Goal: Task Accomplishment & Management: Complete application form

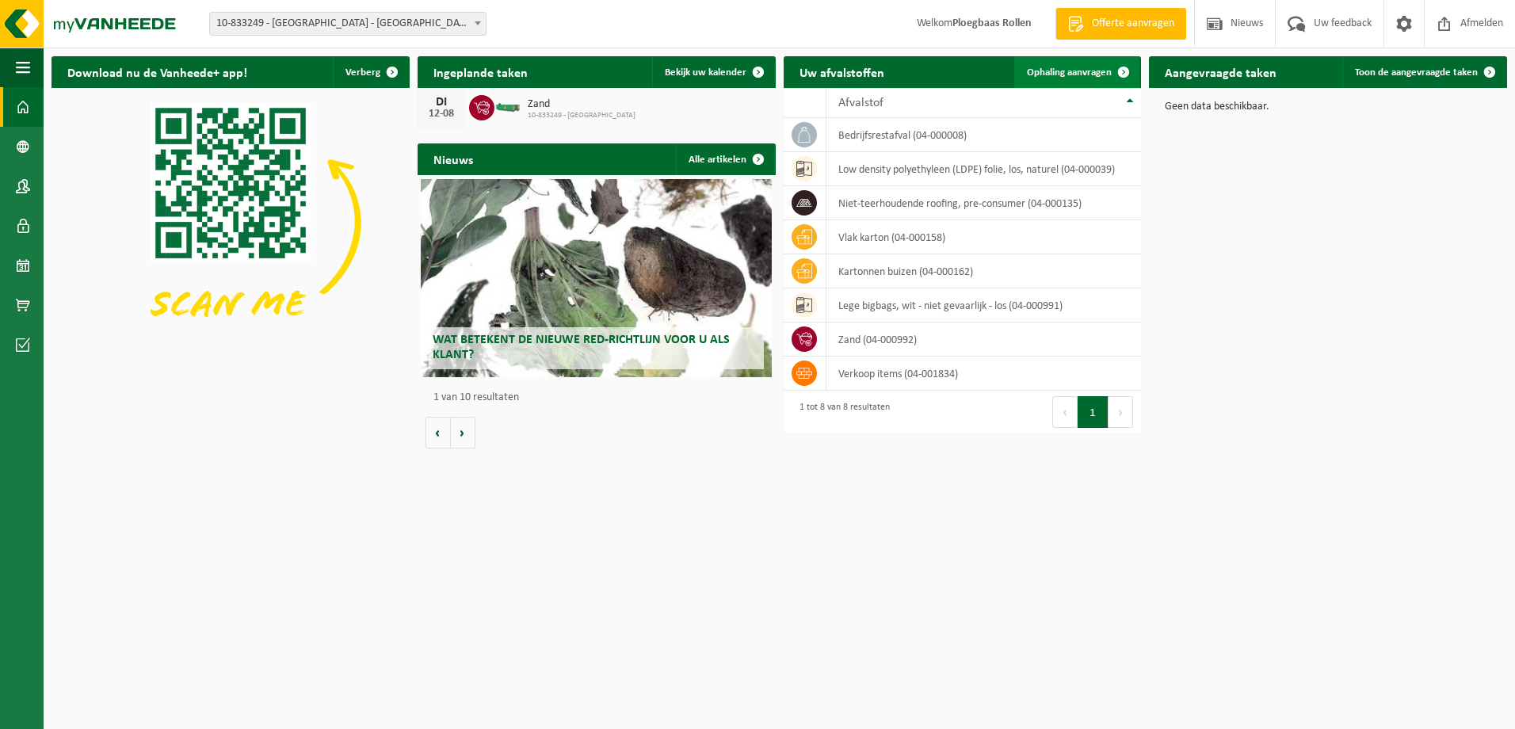
click at [1081, 75] on span "Ophaling aanvragen" at bounding box center [1069, 72] width 85 height 10
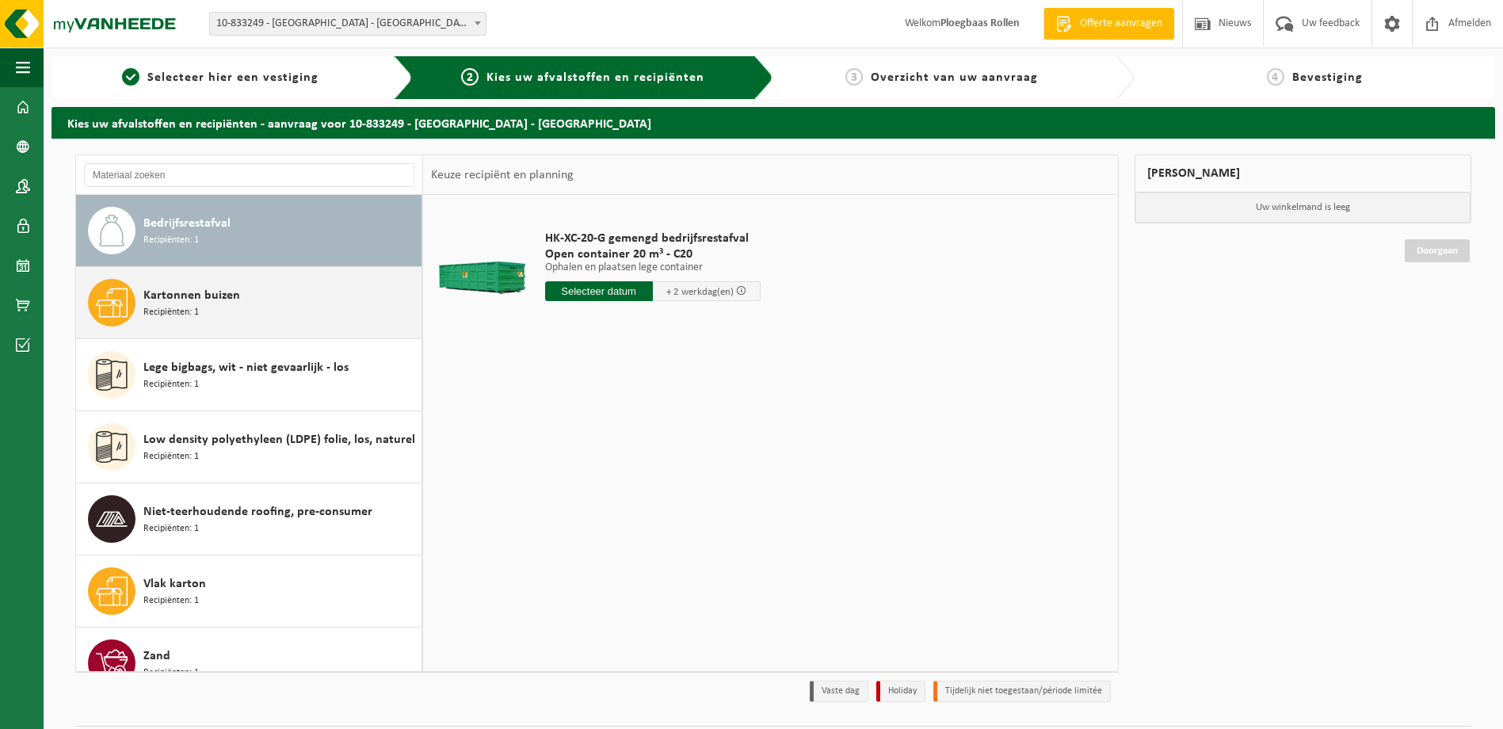
click at [229, 303] on span "Kartonnen buizen" at bounding box center [191, 295] width 97 height 19
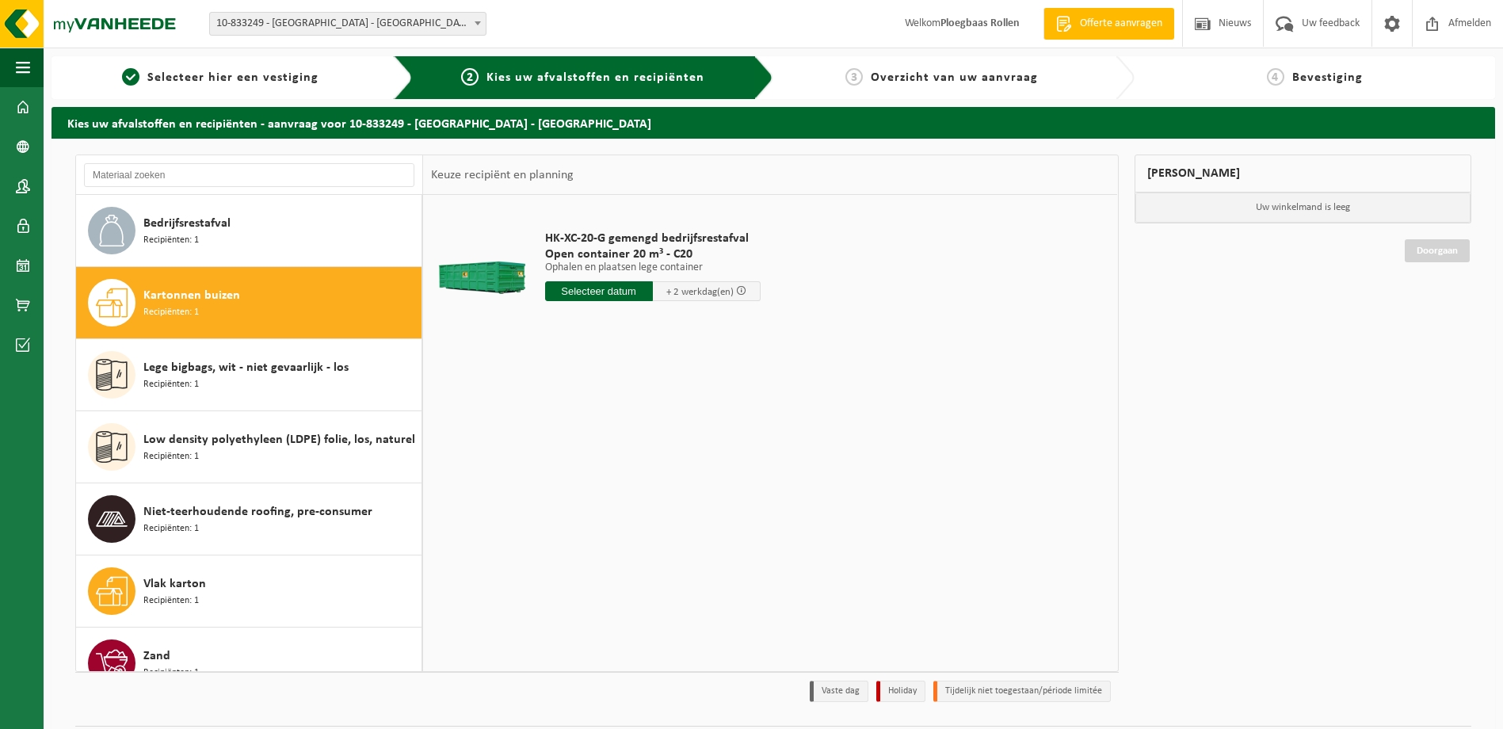
scroll to position [28, 0]
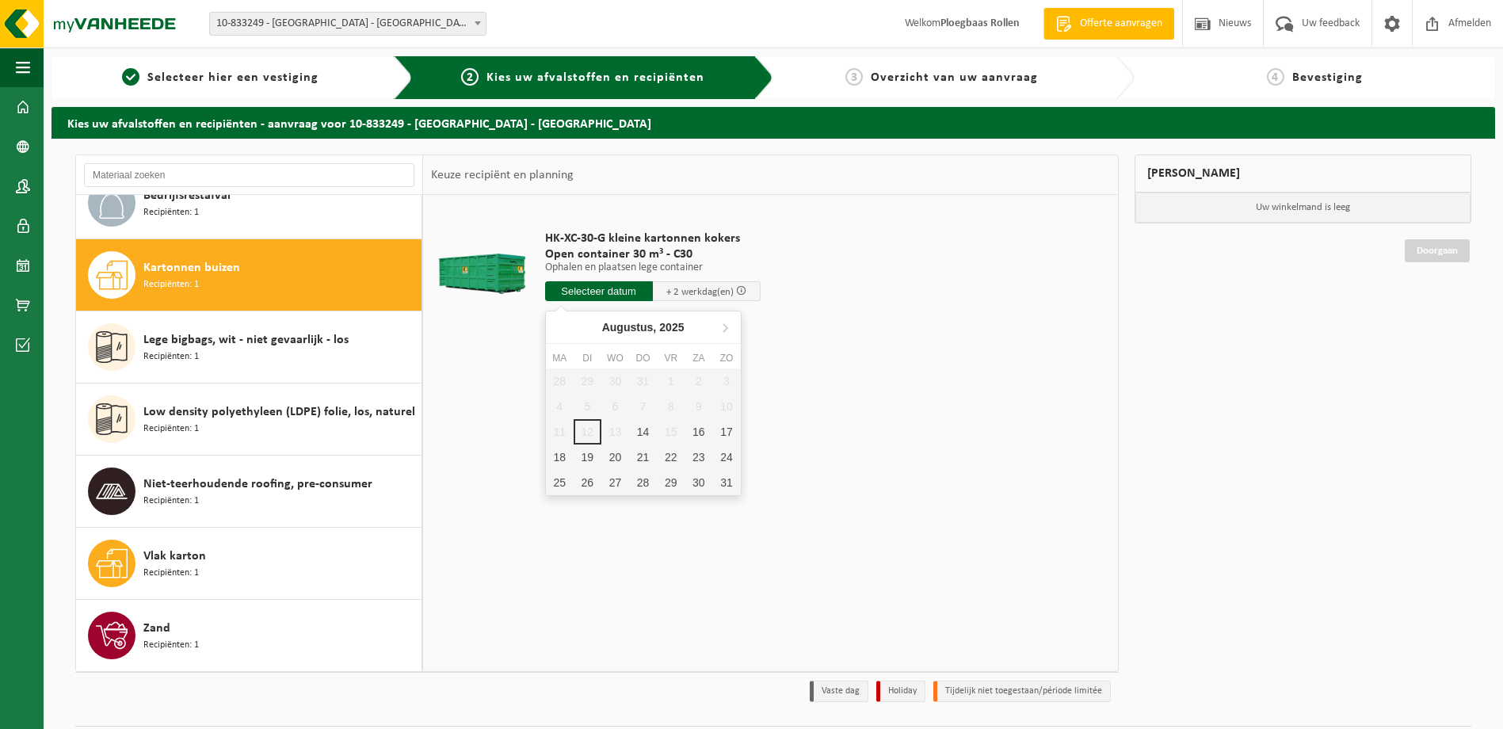
click at [618, 291] on input "text" at bounding box center [599, 291] width 108 height 20
click at [648, 433] on div "14" at bounding box center [643, 431] width 28 height 25
type input "Van 2025-08-14"
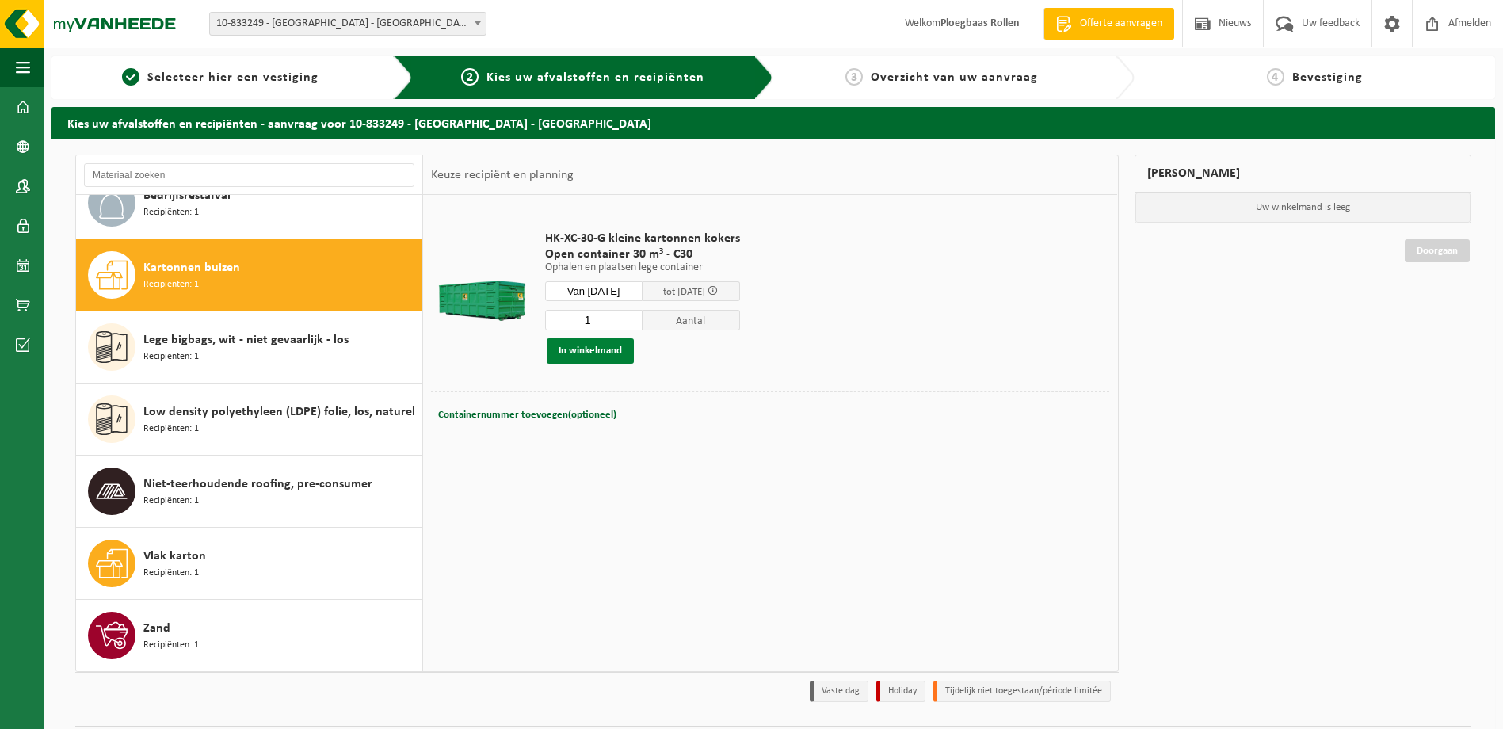
click at [616, 346] on button "In winkelmand" at bounding box center [590, 350] width 87 height 25
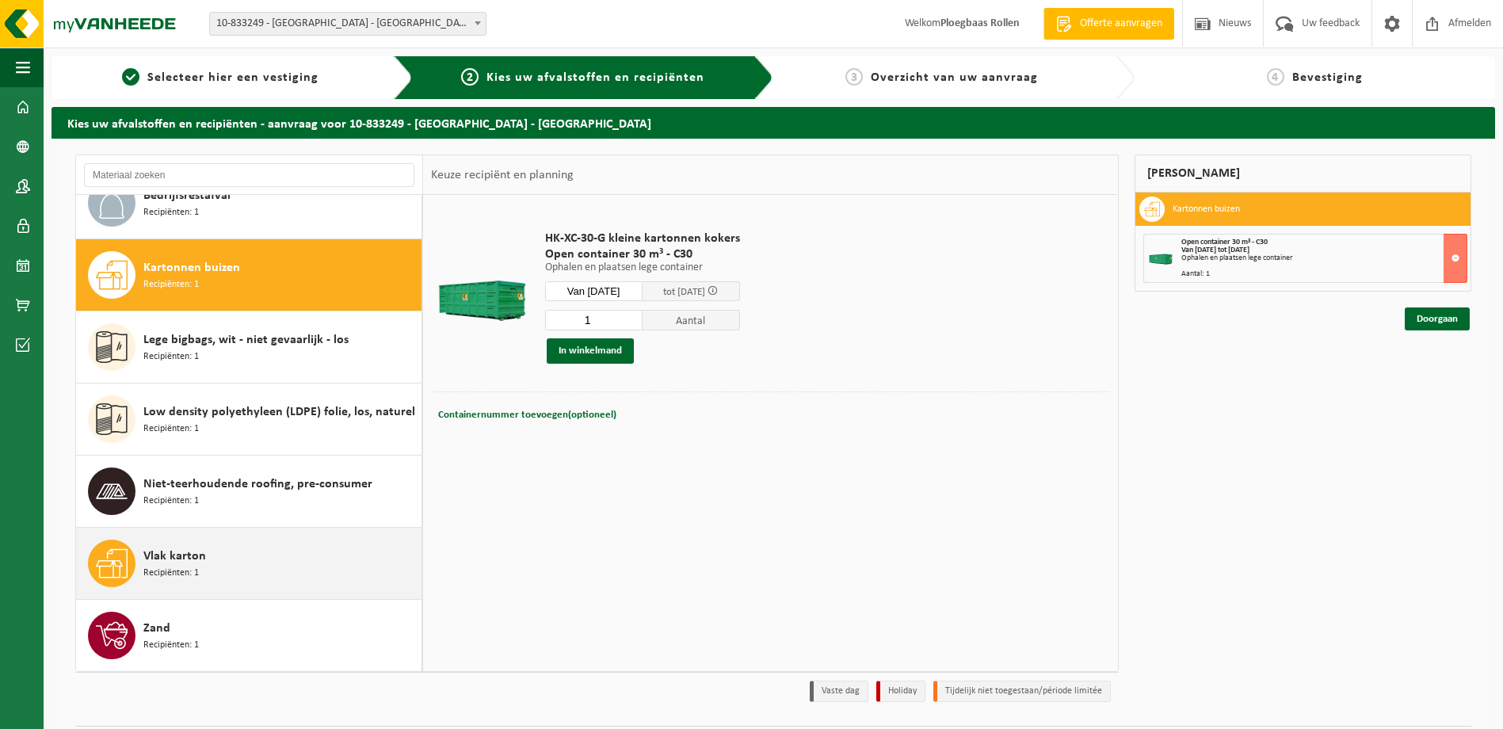
click at [227, 574] on div "Vlak karton Recipiënten: 1" at bounding box center [280, 564] width 274 height 48
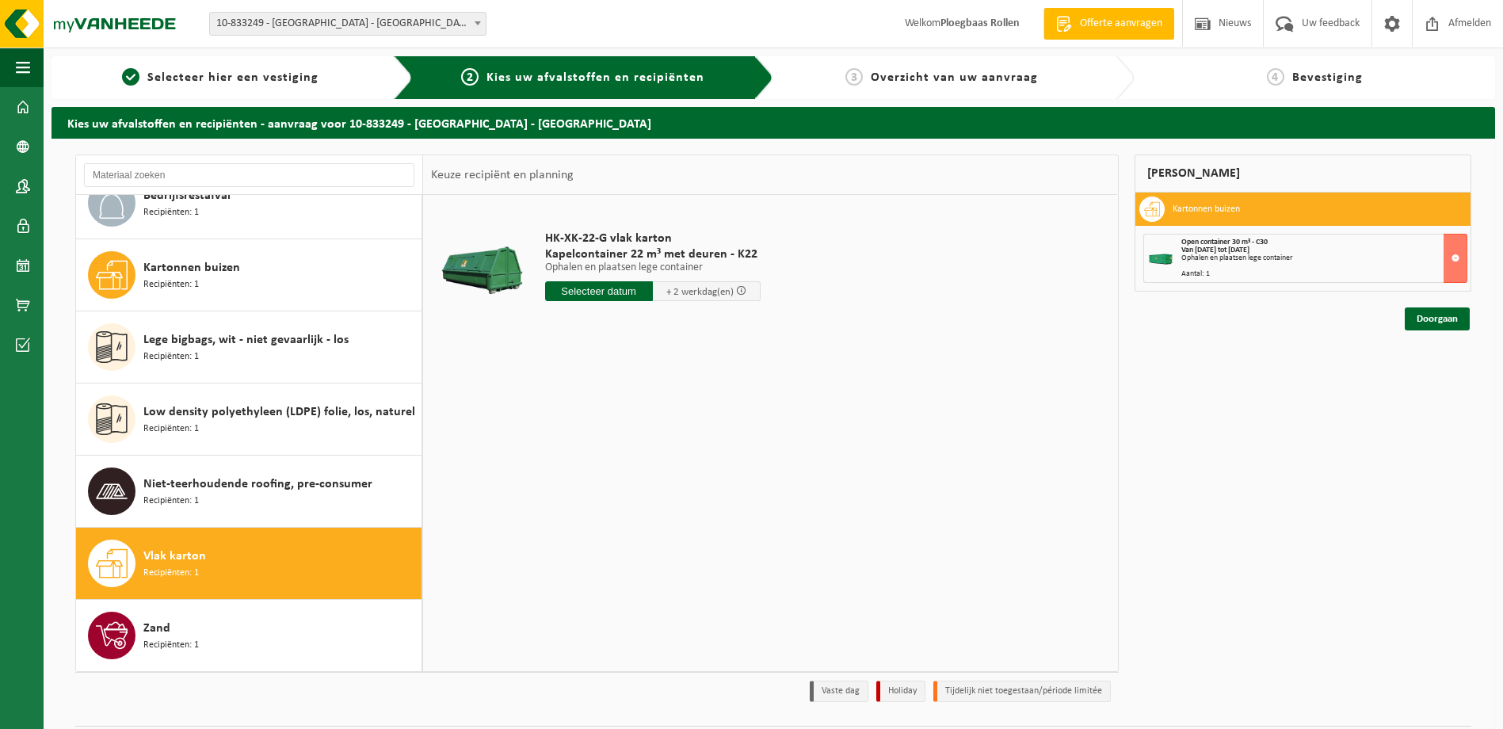
click at [624, 303] on div "HK-XK-22-G vlak karton Kapelcontainer 22 m³ met deuren - K22 Ophalen en plaatse…" at bounding box center [652, 270] width 231 height 110
click at [626, 297] on input "text" at bounding box center [599, 291] width 108 height 20
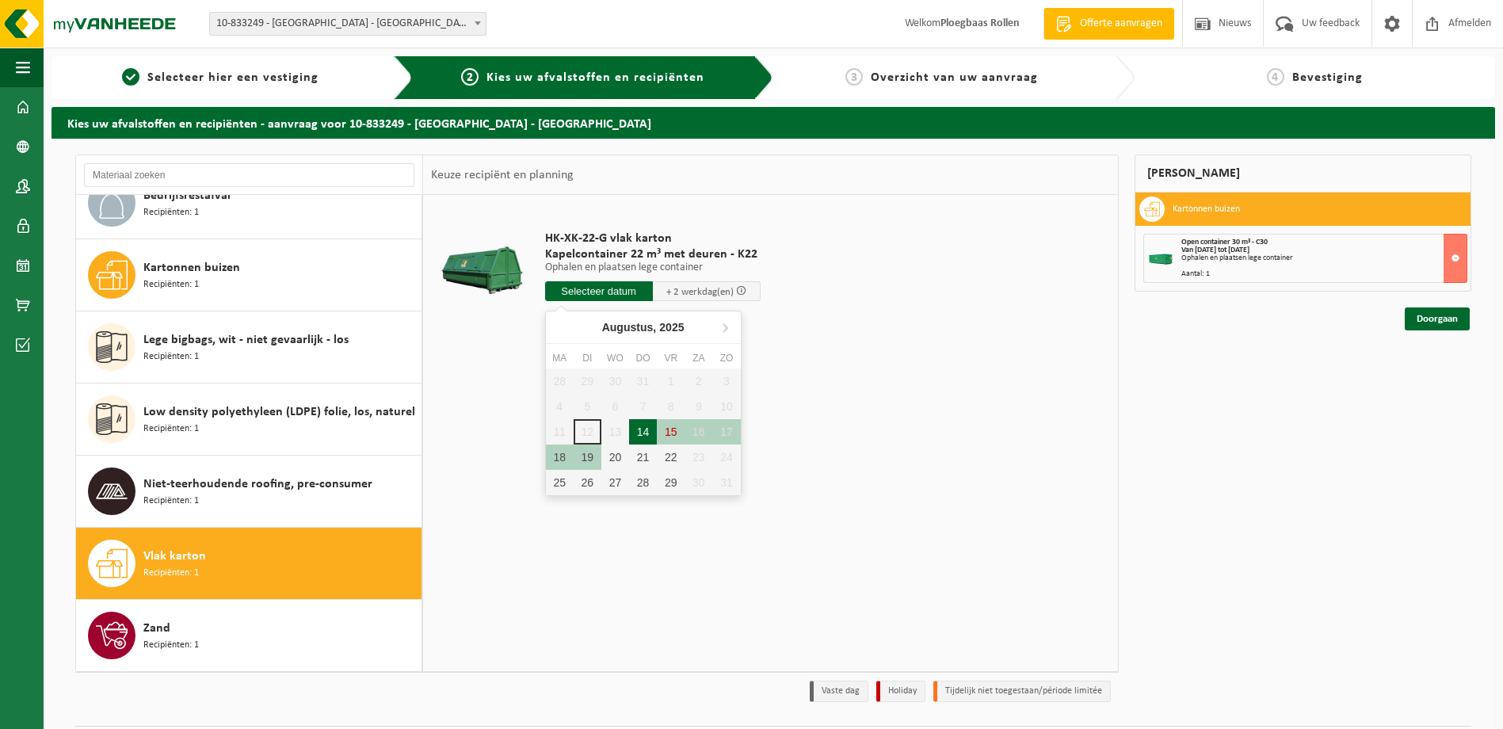
click at [645, 437] on div "14" at bounding box center [643, 431] width 28 height 25
type input "Van 2025-08-14"
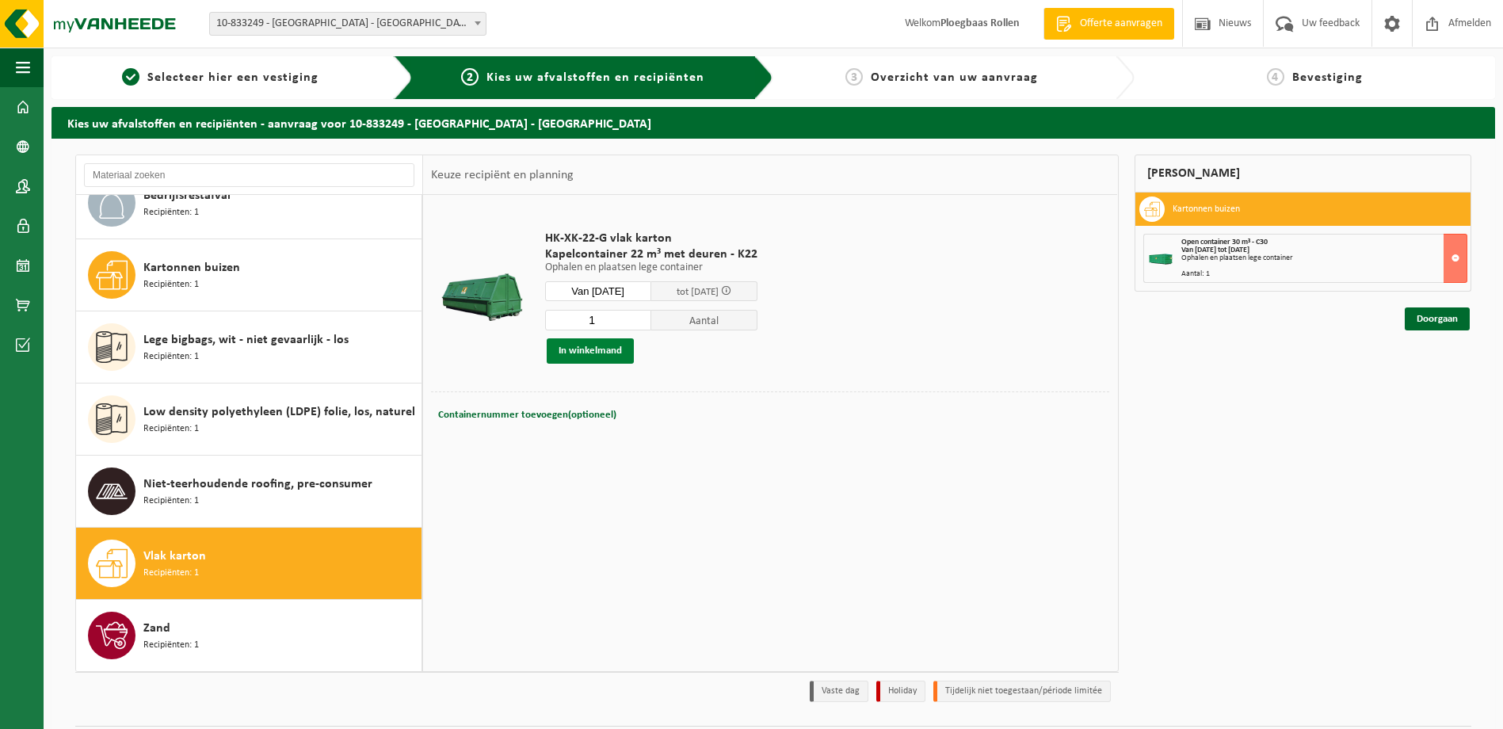
click at [613, 352] on button "In winkelmand" at bounding box center [590, 350] width 87 height 25
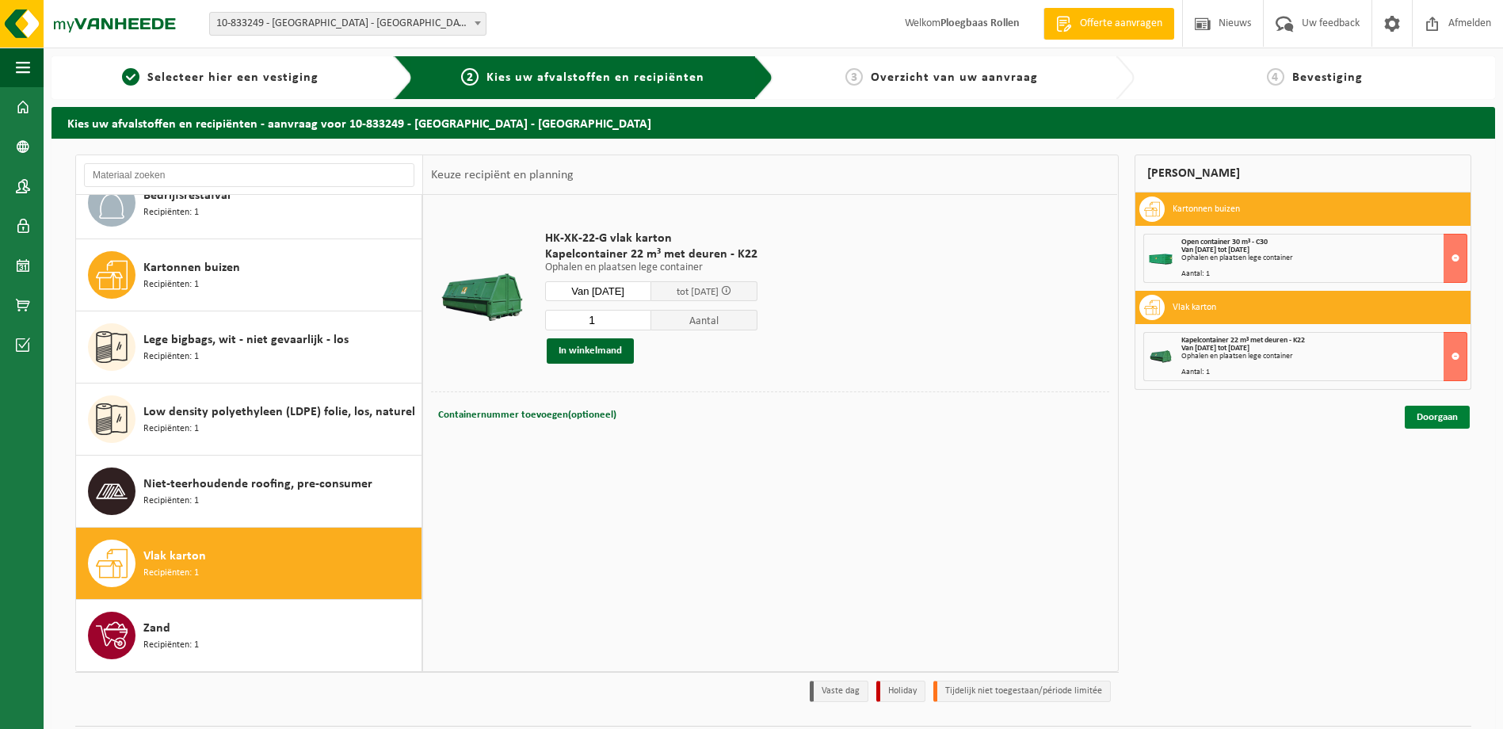
click at [1451, 416] on link "Doorgaan" at bounding box center [1437, 417] width 65 height 23
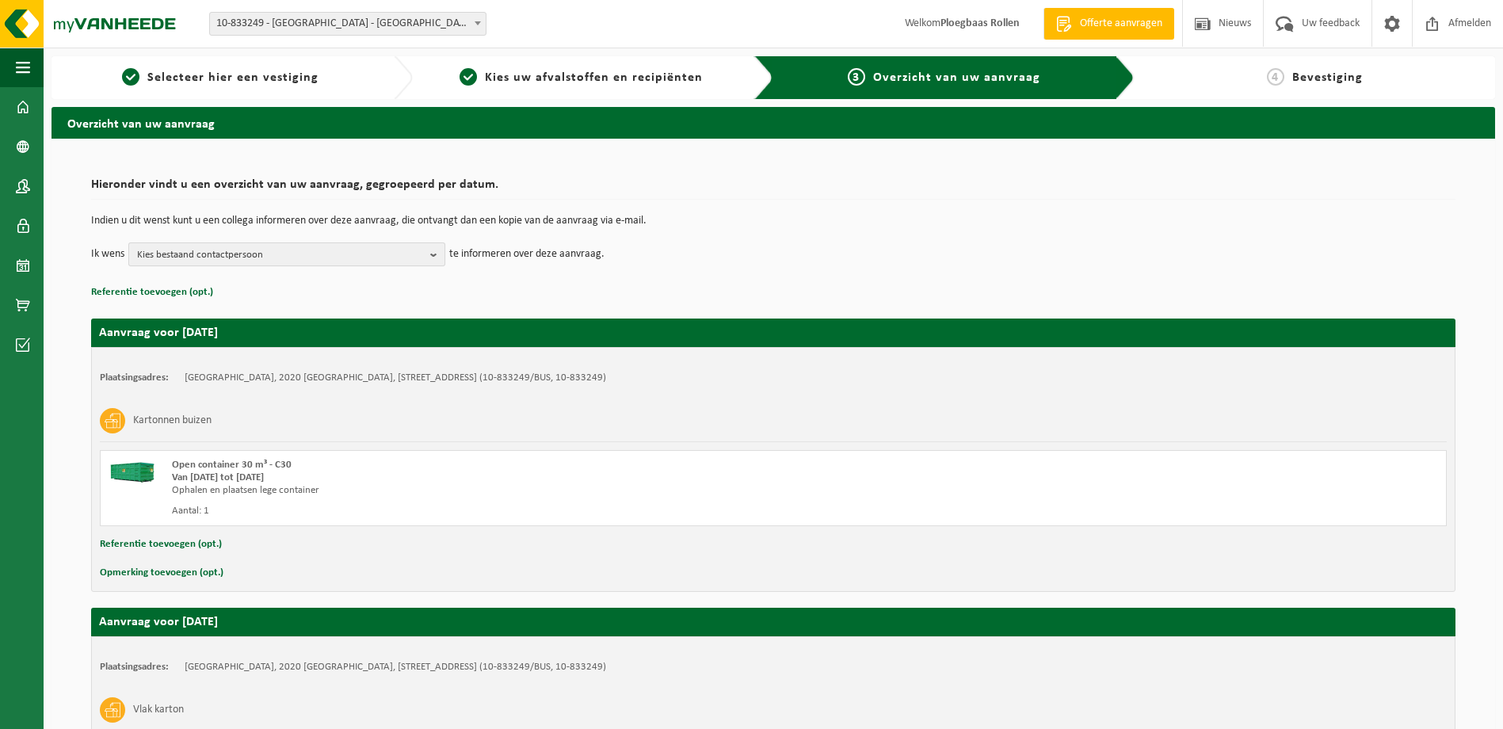
click at [272, 254] on span "Kies bestaand contactpersoon" at bounding box center [280, 255] width 287 height 24
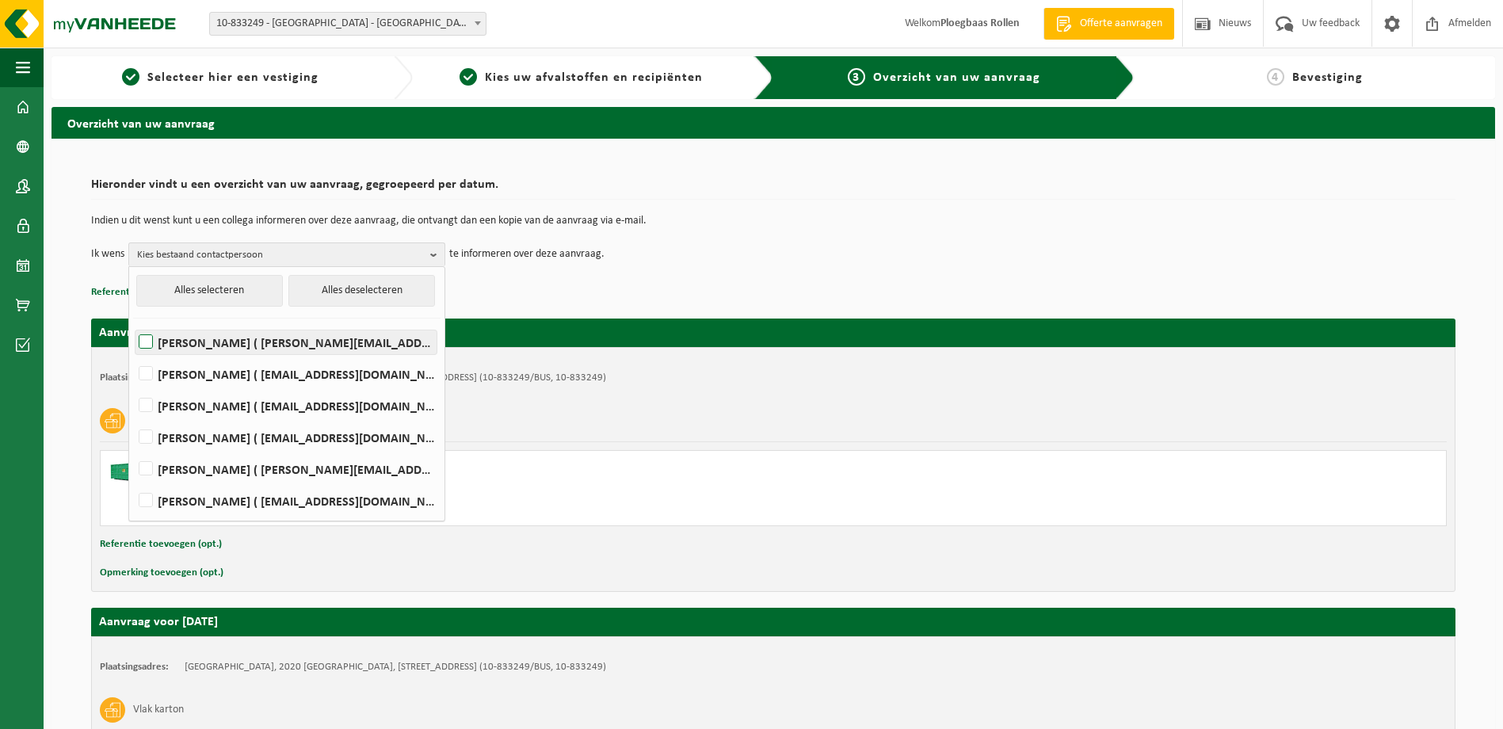
click at [269, 346] on label "KEVIN DE MEYER ( kevin.demeyer@iko.com )" at bounding box center [285, 342] width 301 height 24
click at [133, 322] on input "KEVIN DE MEYER ( kevin.demeyer@iko.com )" at bounding box center [132, 322] width 1 height 1
checkbox input "true"
click at [263, 381] on label "Christel Ruyssers ( christel.ruyssers@iko.com )" at bounding box center [285, 374] width 301 height 24
click at [133, 354] on input "Christel Ruyssers ( christel.ruyssers@iko.com )" at bounding box center [132, 353] width 1 height 1
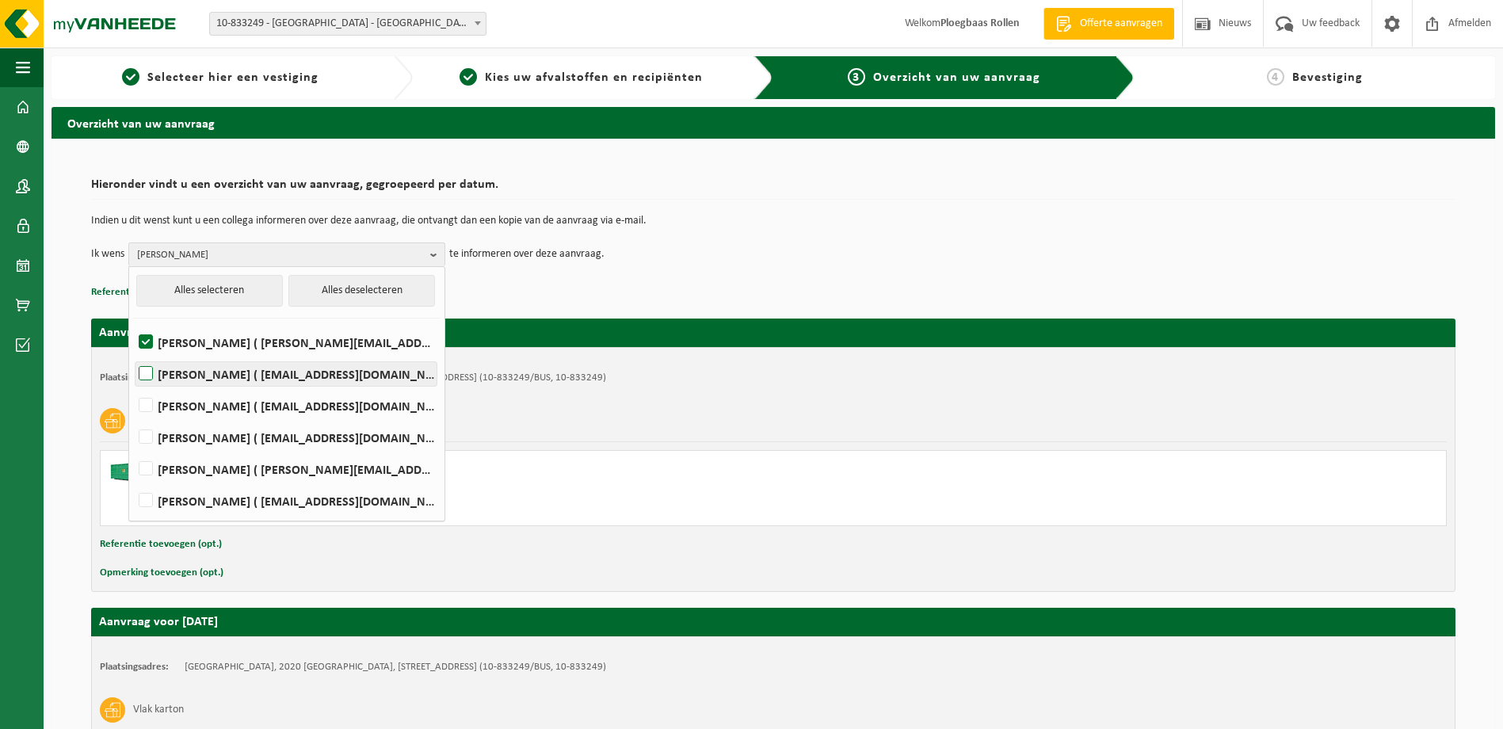
checkbox input "true"
click at [263, 406] on label "Stijn Simons ( stijn.simons@iko.com )" at bounding box center [285, 406] width 301 height 24
click at [133, 386] on input "Stijn Simons ( stijn.simons@iko.com )" at bounding box center [132, 385] width 1 height 1
checkbox input "true"
click at [756, 504] on div "Open container 30 m³ - C30 Van 2025-08-14 tot 2025-08-16 Ophalen en plaatsen le…" at bounding box center [504, 488] width 665 height 59
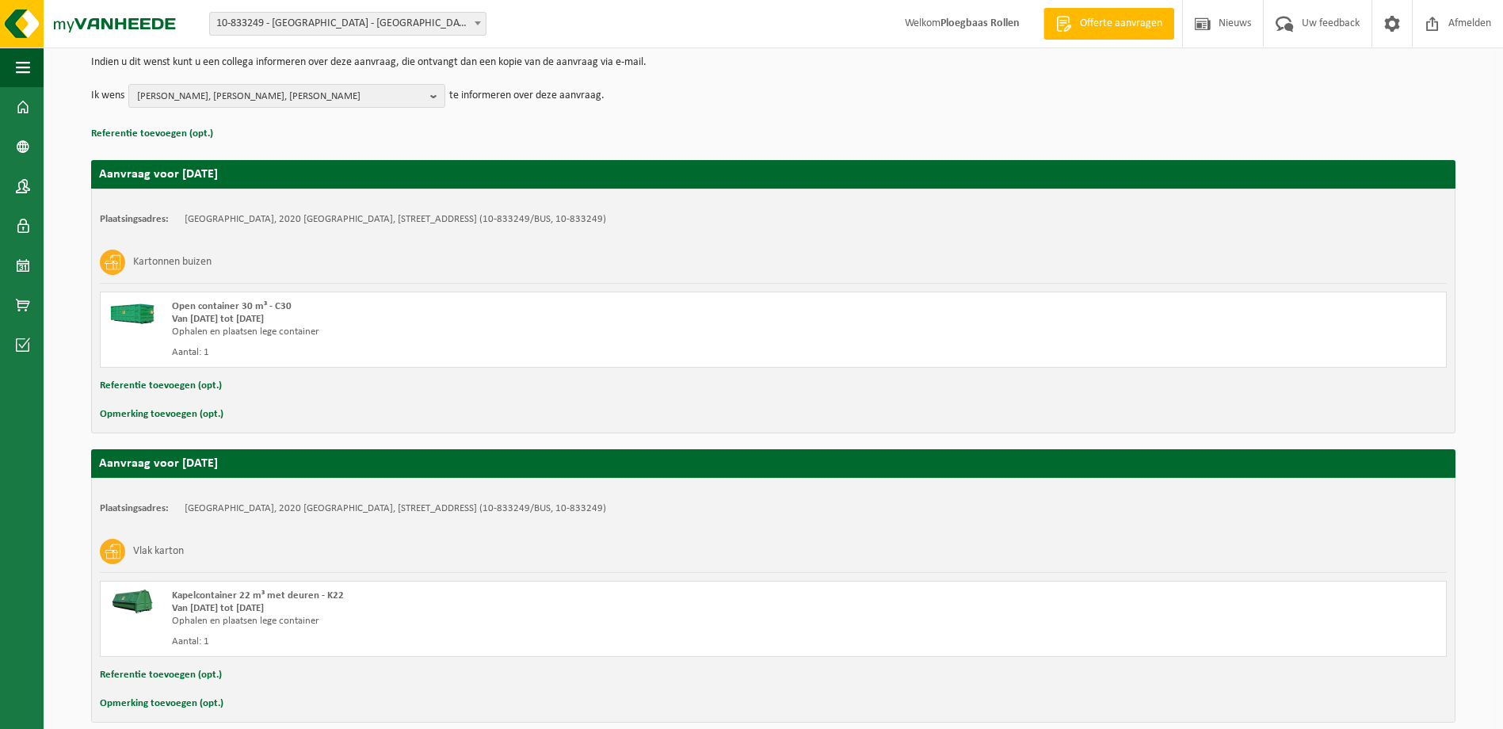
scroll to position [232, 0]
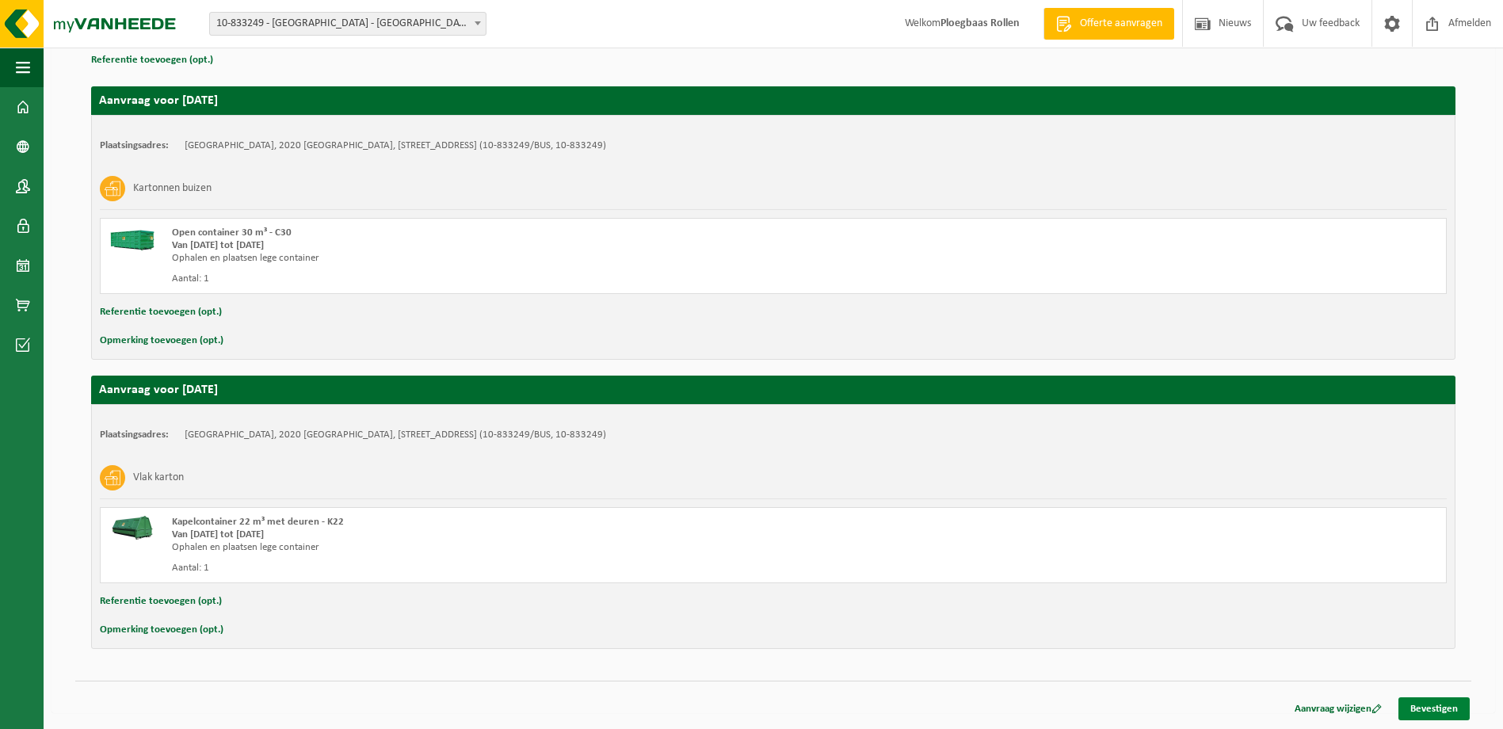
click at [1455, 705] on link "Bevestigen" at bounding box center [1433, 708] width 71 height 23
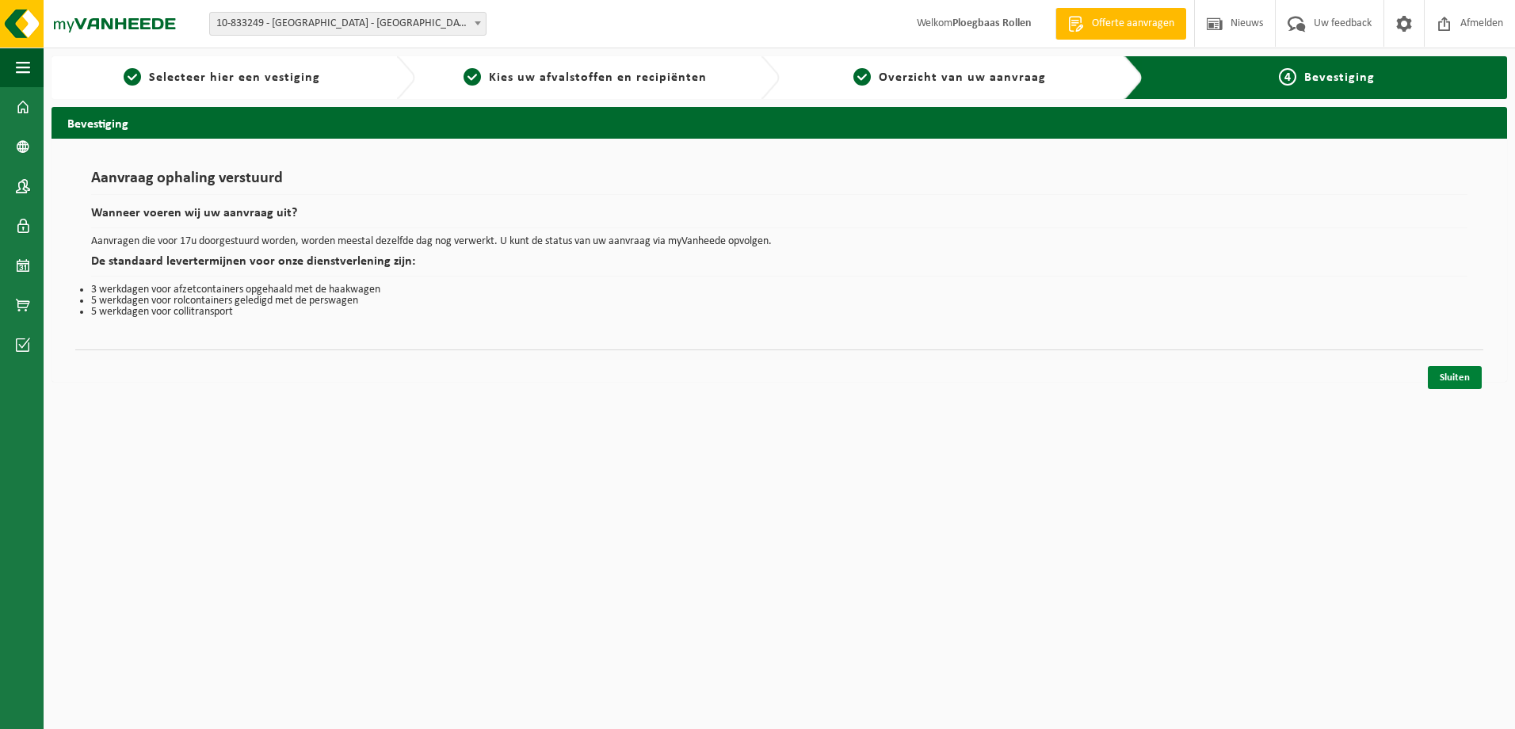
click at [1452, 382] on link "Sluiten" at bounding box center [1455, 377] width 54 height 23
